Goal: Task Accomplishment & Management: Manage account settings

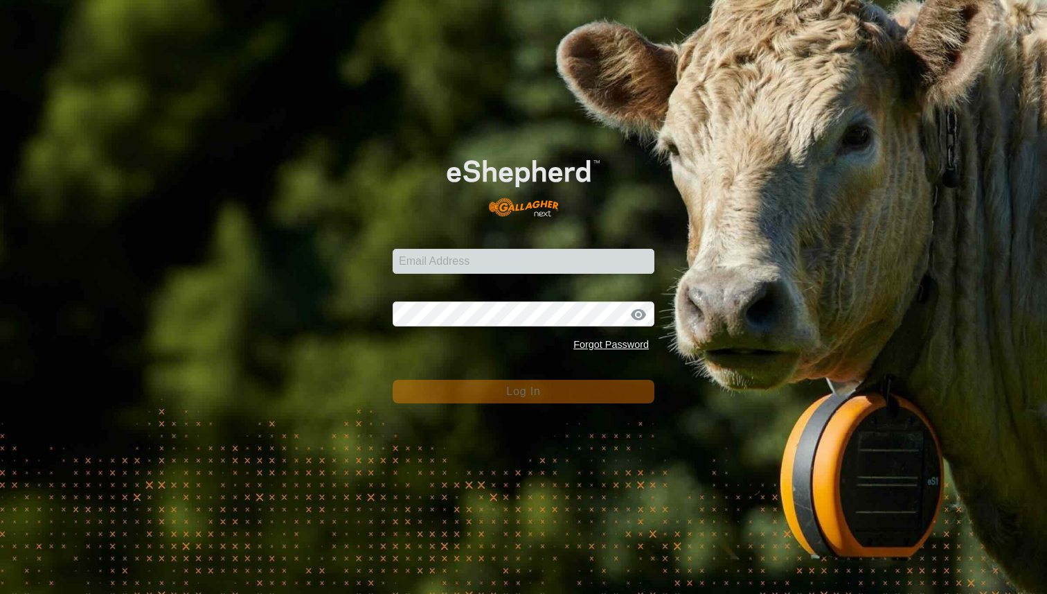
click at [475, 253] on input "Email Address" at bounding box center [524, 261] width 262 height 25
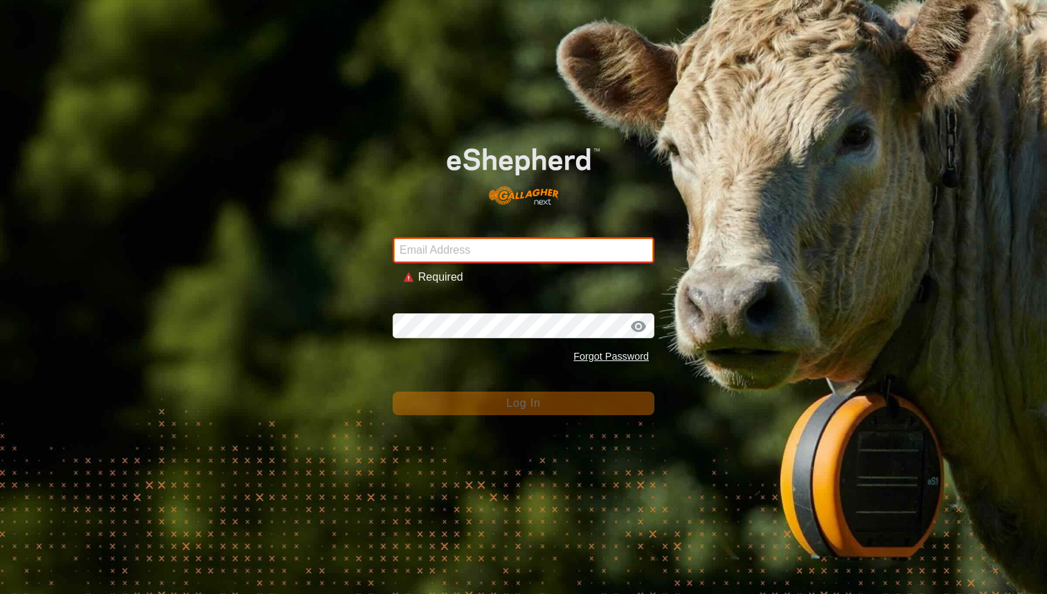
type input "Steve@reddsummit.com"
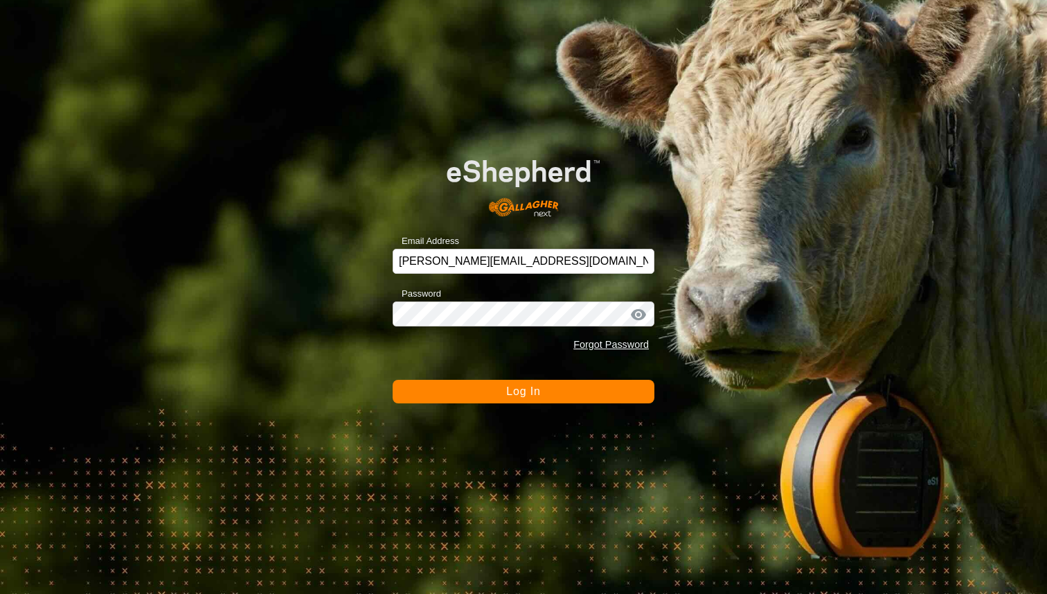
click at [566, 393] on button "Log In" at bounding box center [524, 392] width 262 height 24
